Goal: Check status: Check status

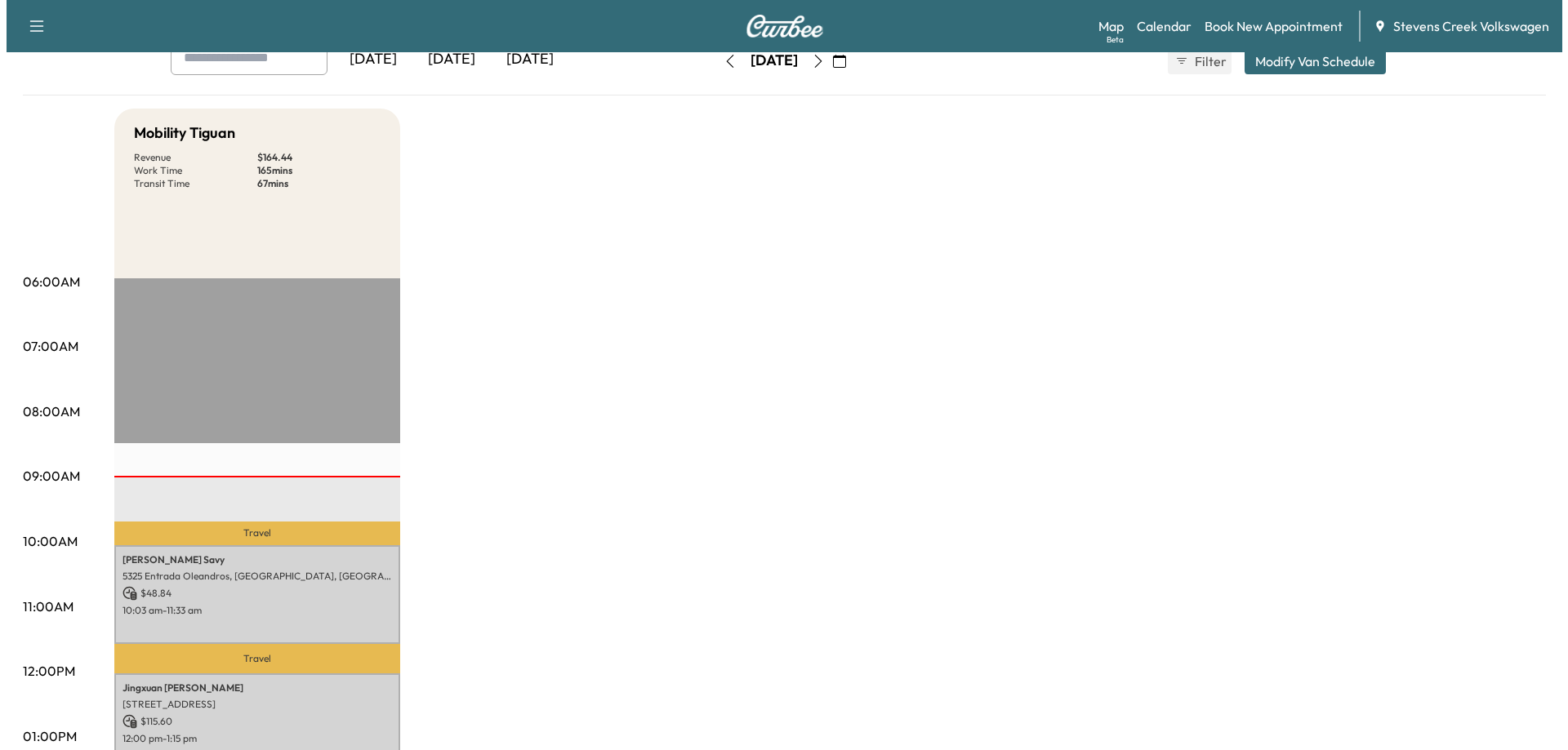
scroll to position [245, 0]
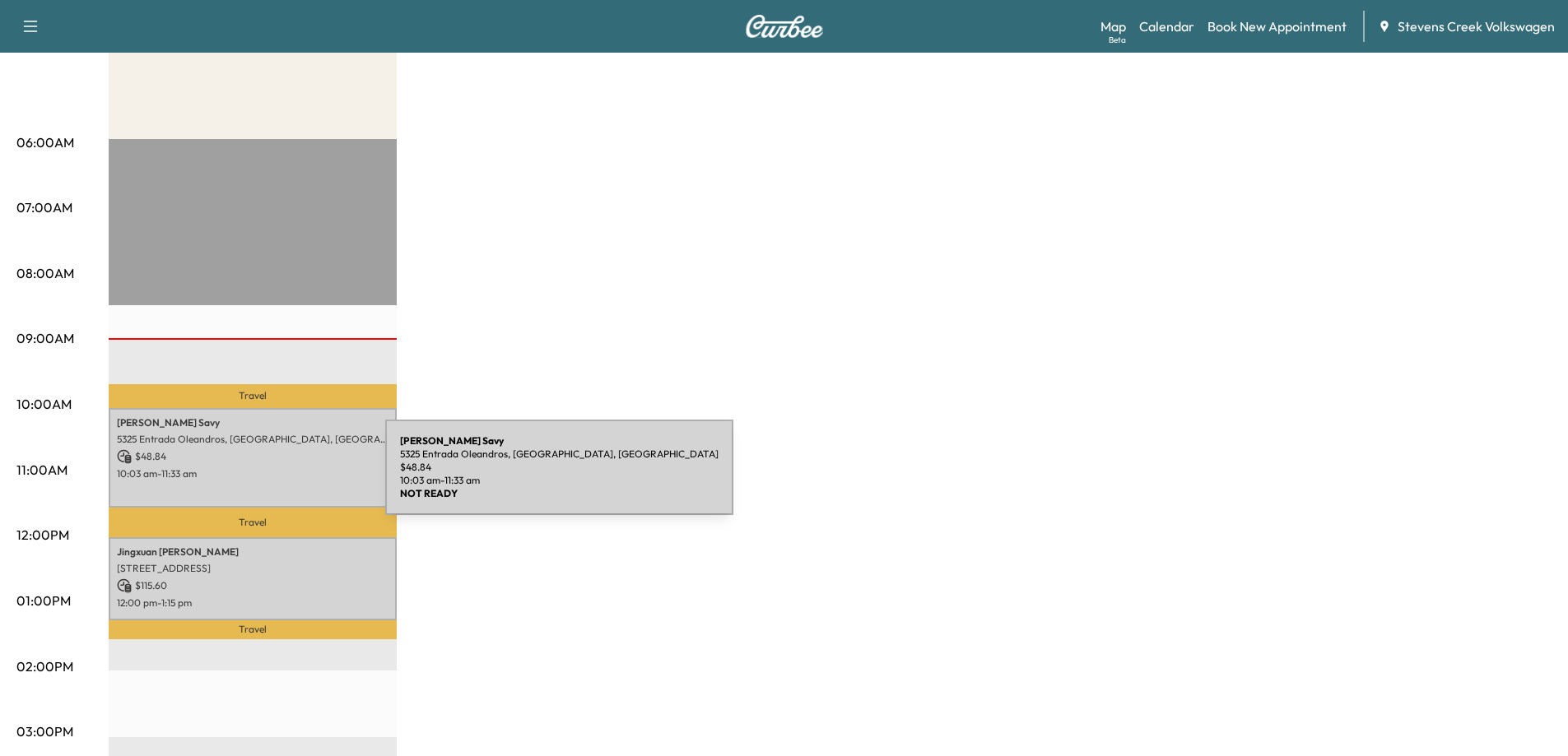
click at [262, 469] on p "10:03 am - 11:33 am" at bounding box center [252, 474] width 271 height 13
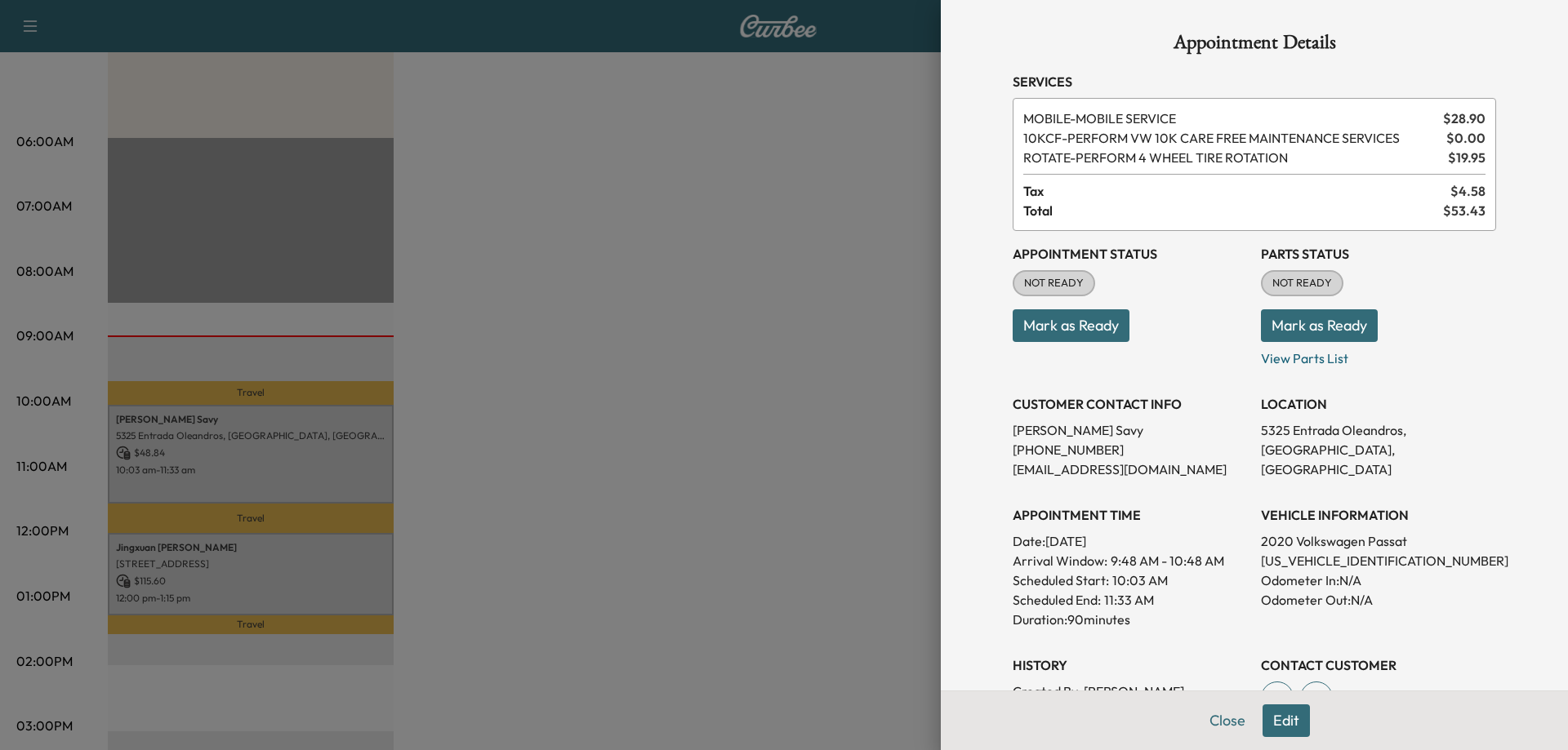
click at [1291, 556] on p "[US_VEHICLE_IDENTIFICATION_NUMBER]" at bounding box center [1378, 561] width 236 height 20
copy p "[US_VEHICLE_IDENTIFICATION_NUMBER]"
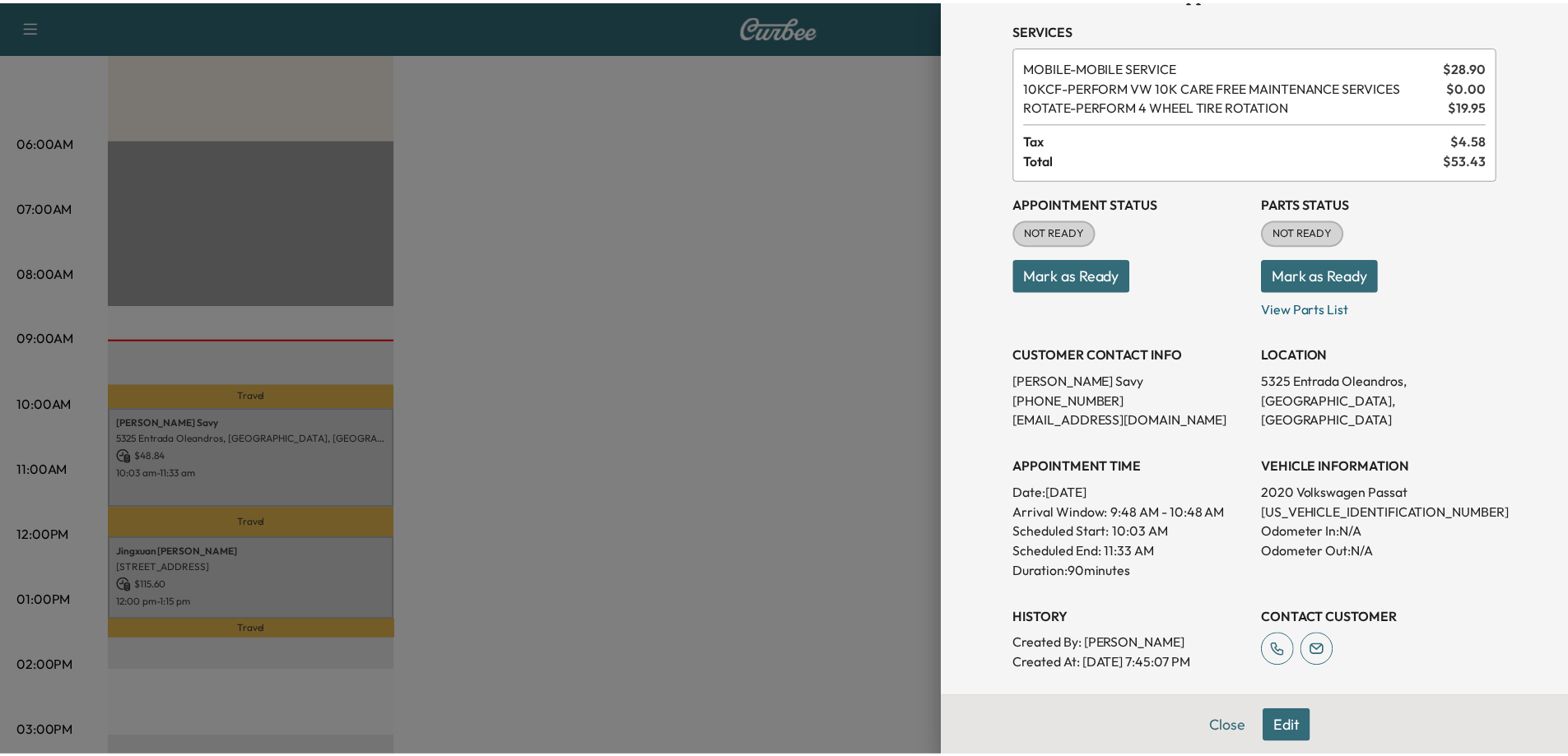
scroll to position [82, 0]
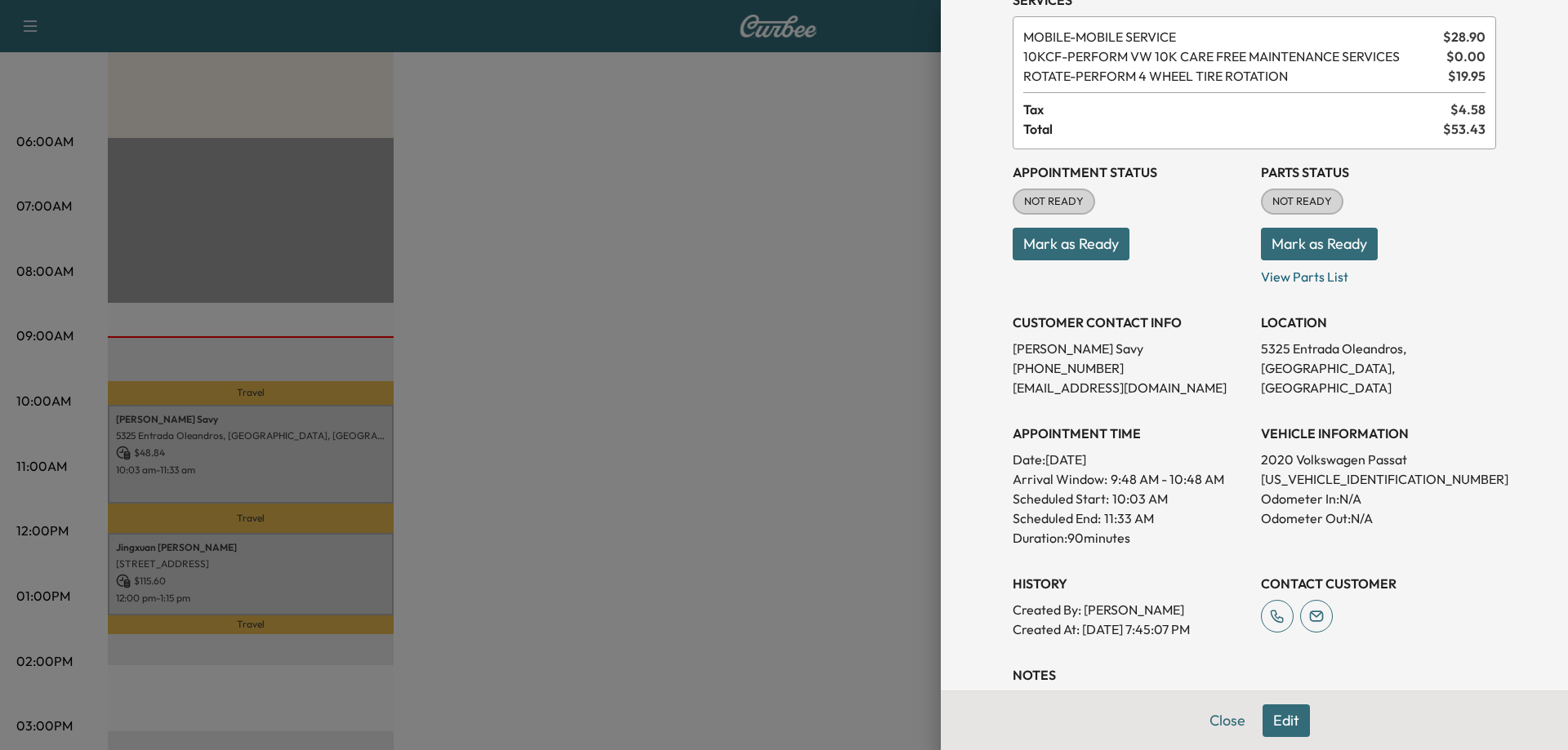
click at [750, 382] on div at bounding box center [784, 375] width 1568 height 750
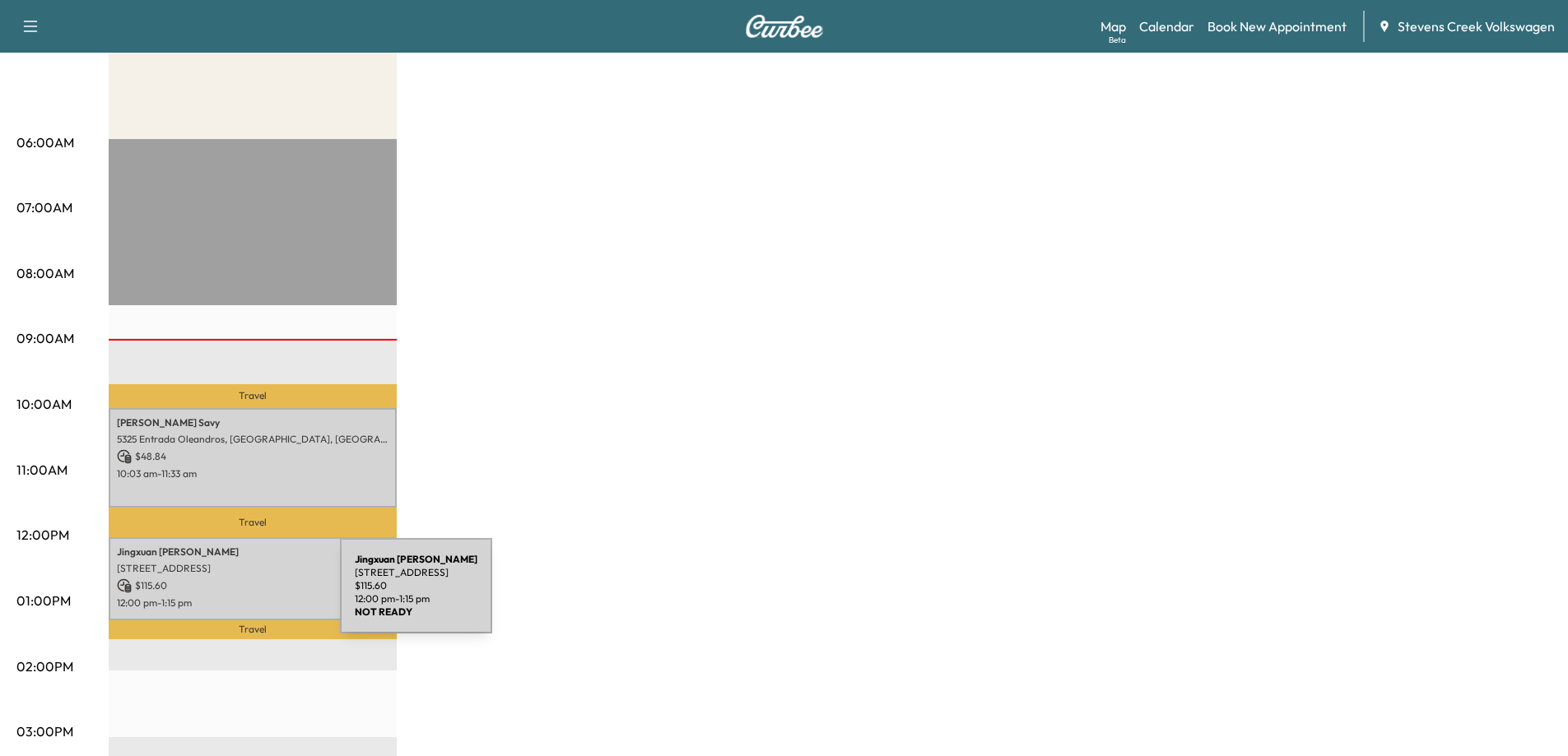
click at [218, 596] on p "12:00 pm - 1:15 pm" at bounding box center [252, 603] width 271 height 13
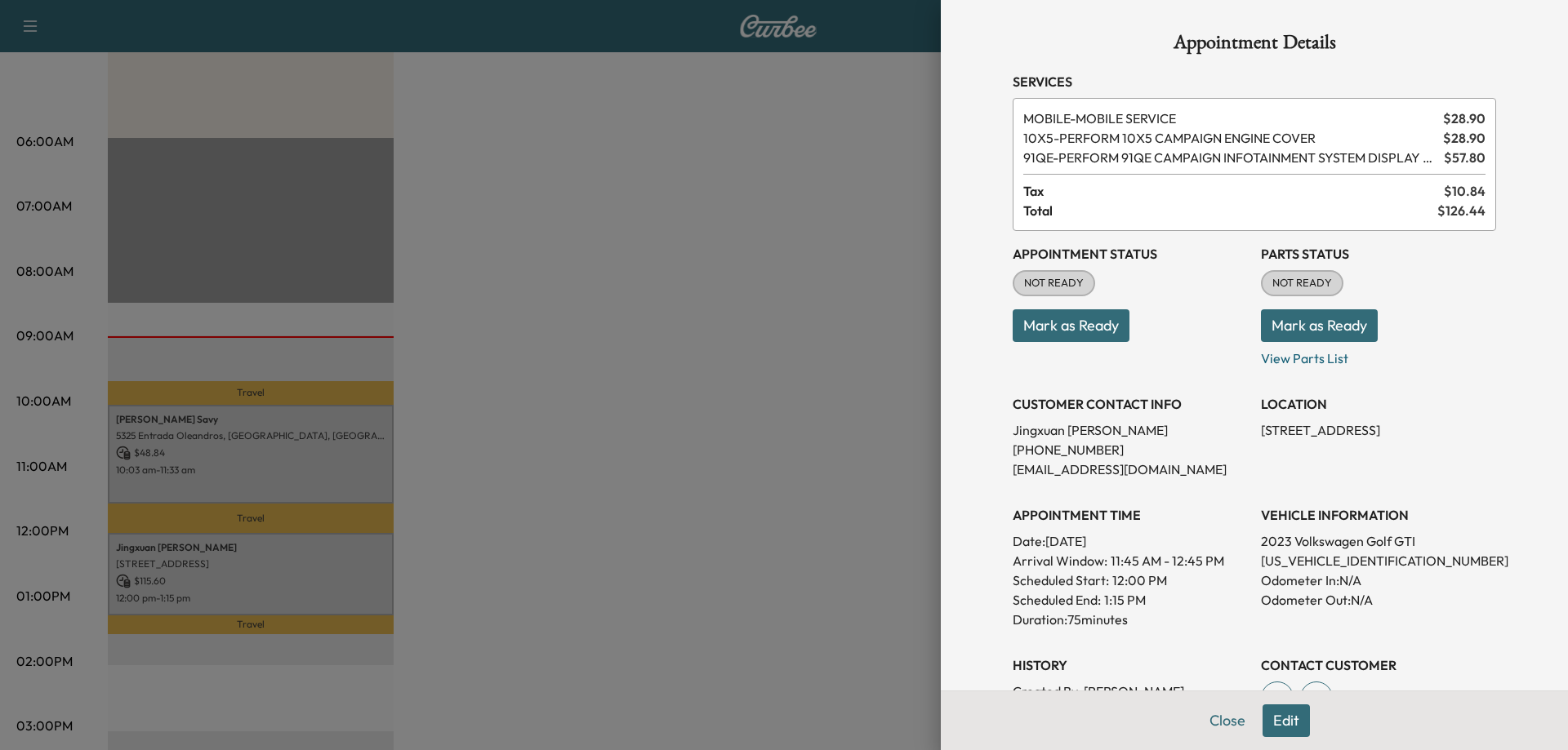
click at [743, 390] on div at bounding box center [784, 375] width 1568 height 750
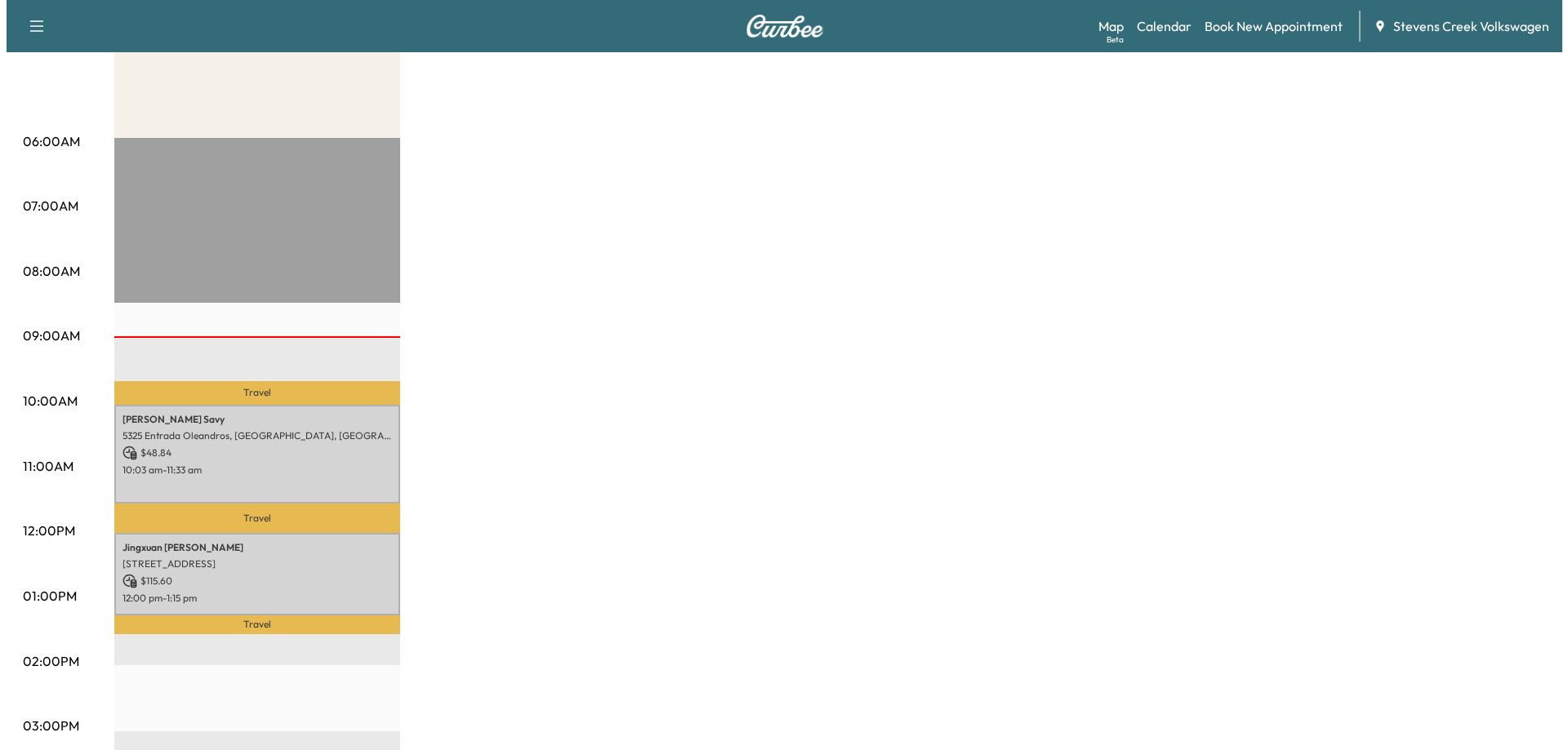
scroll to position [0, 0]
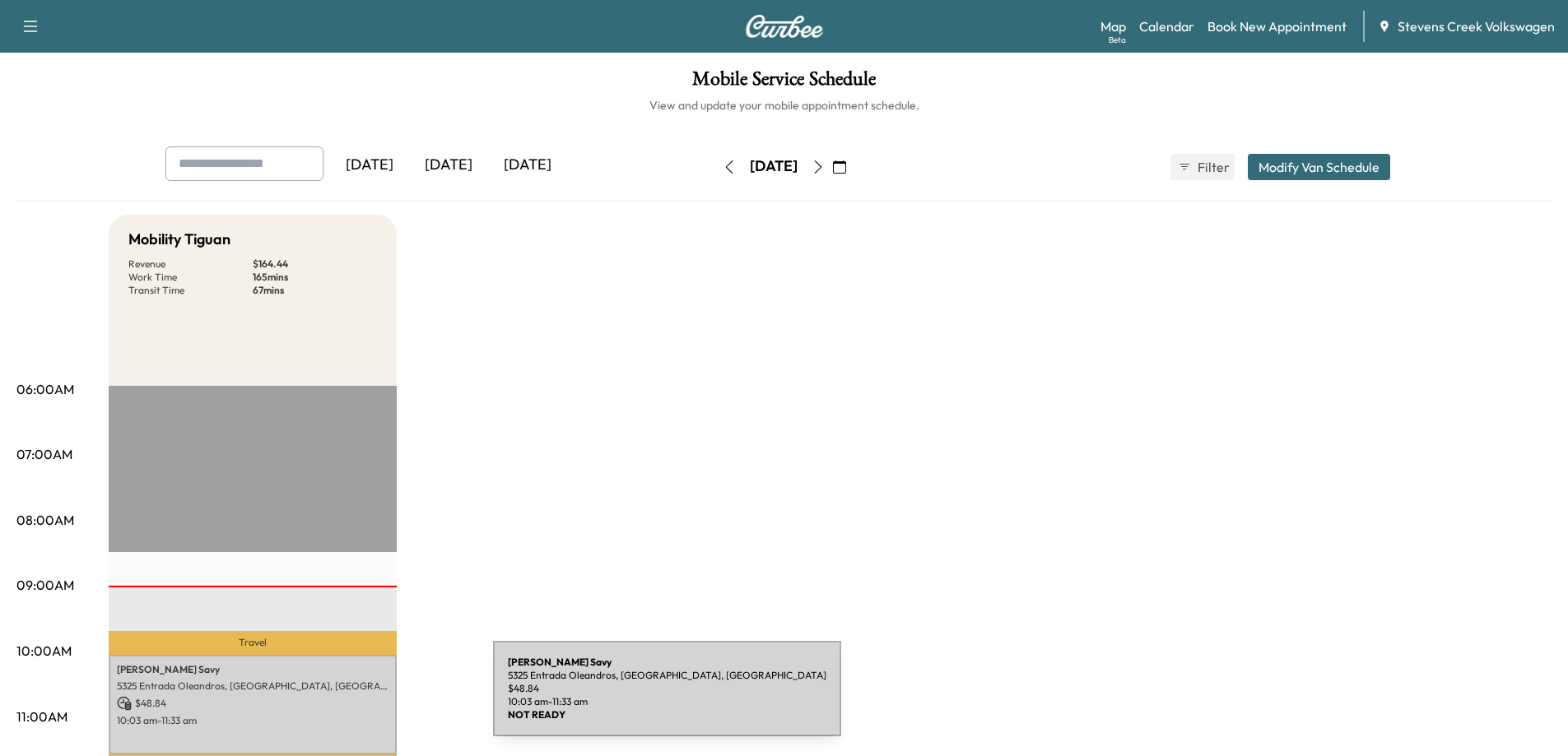
click at [369, 700] on p "$ 48.84" at bounding box center [252, 704] width 271 height 15
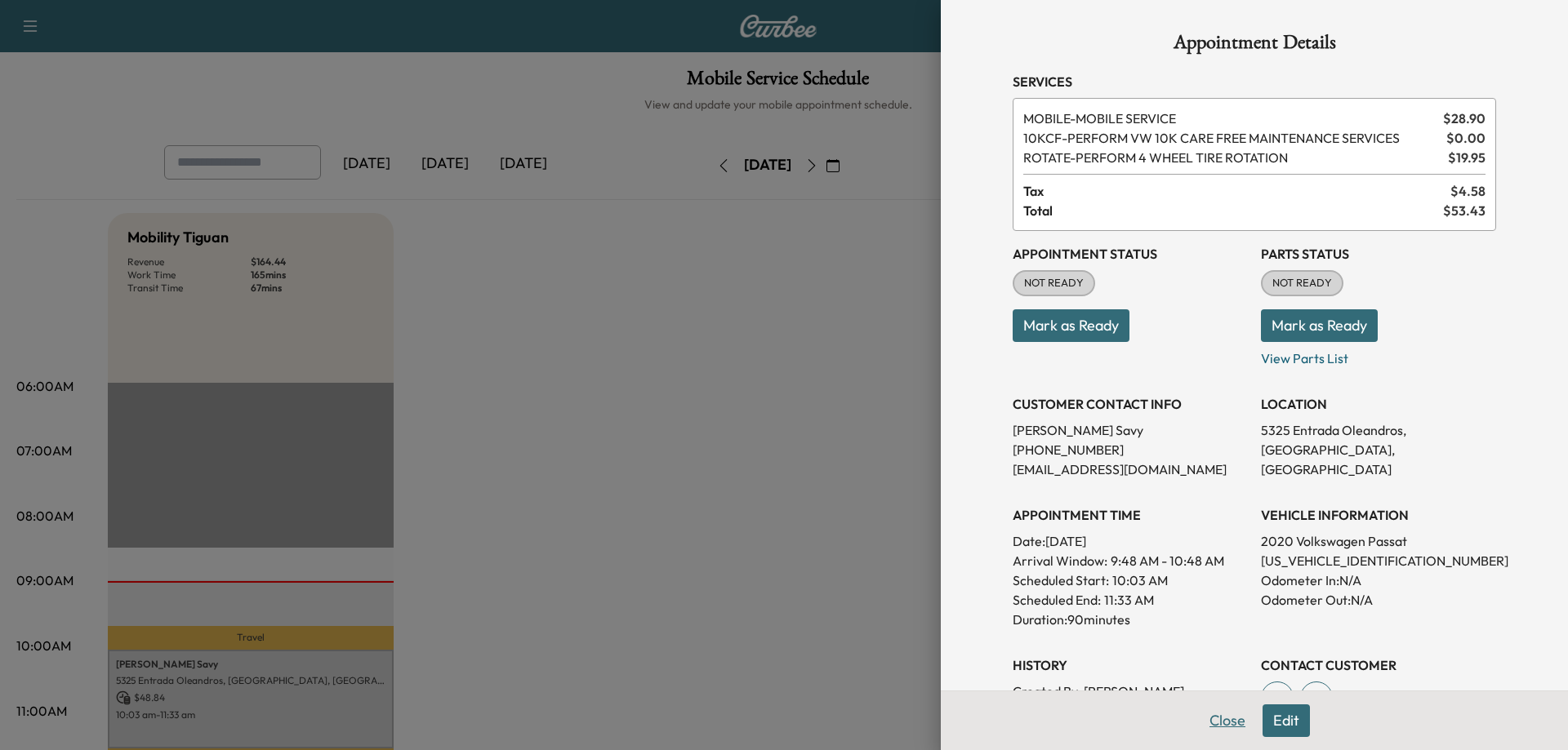
click at [1210, 726] on button "Close" at bounding box center [1228, 721] width 57 height 33
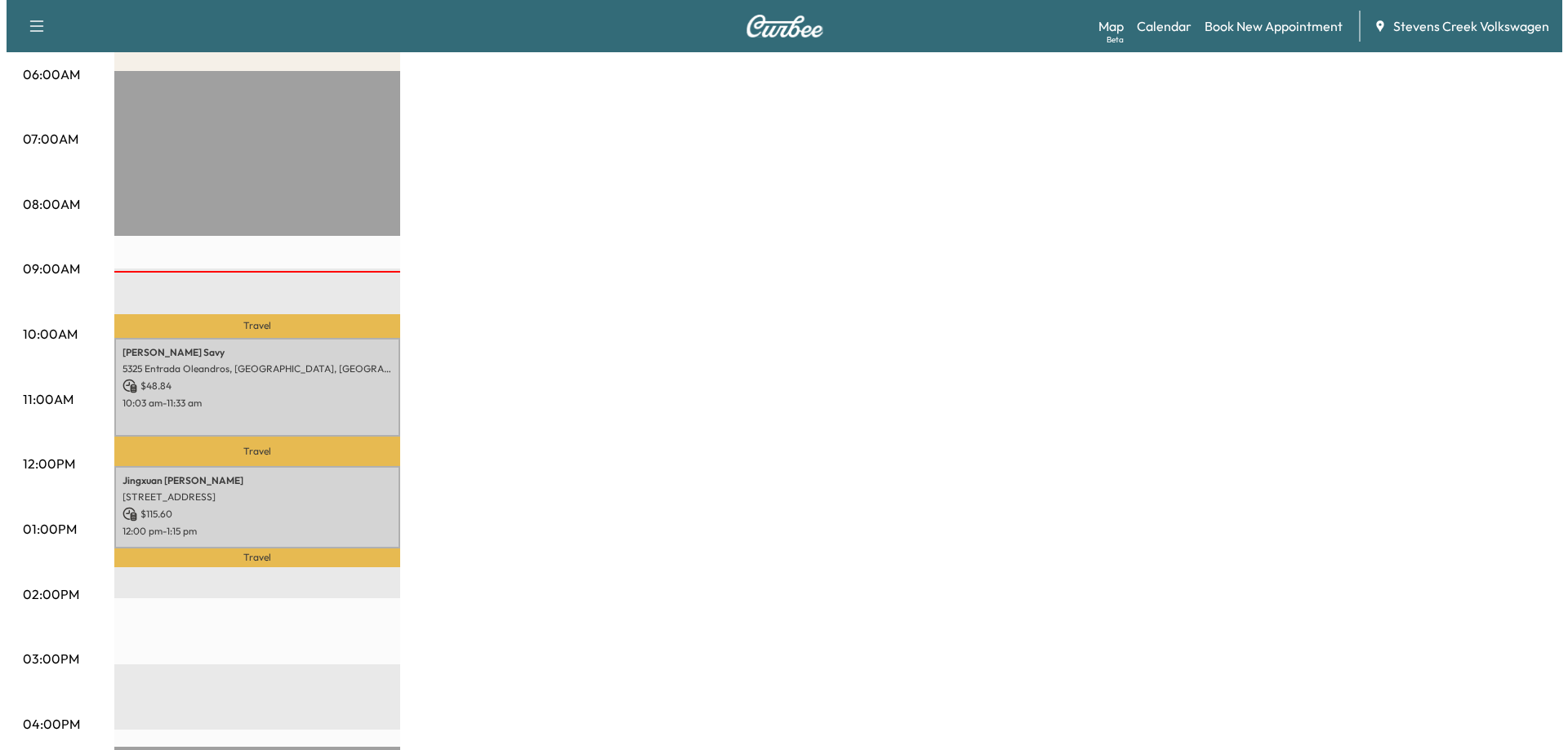
scroll to position [327, 0]
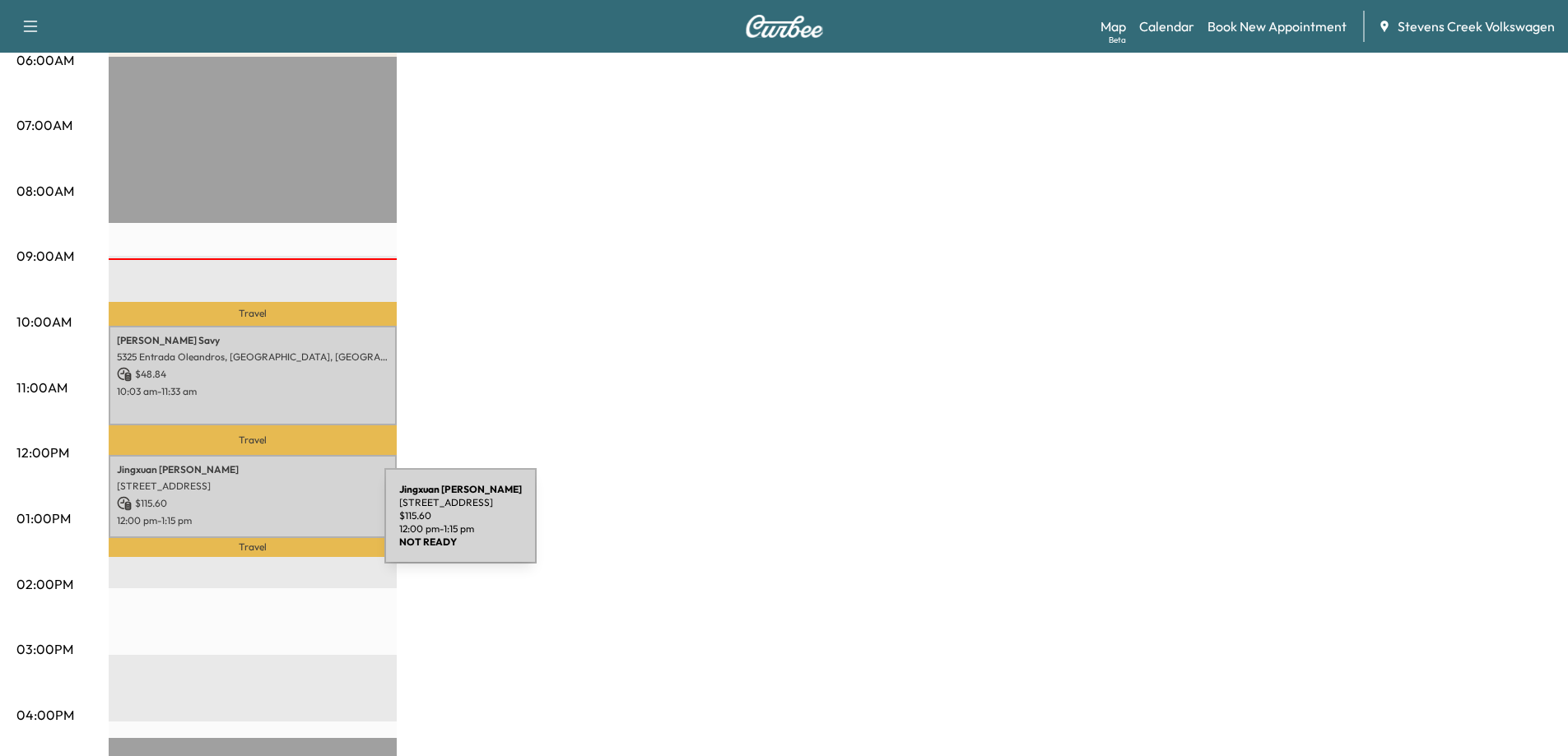
click at [246, 505] on p "$ 115.60" at bounding box center [252, 504] width 271 height 15
